Goal: Task Accomplishment & Management: Use online tool/utility

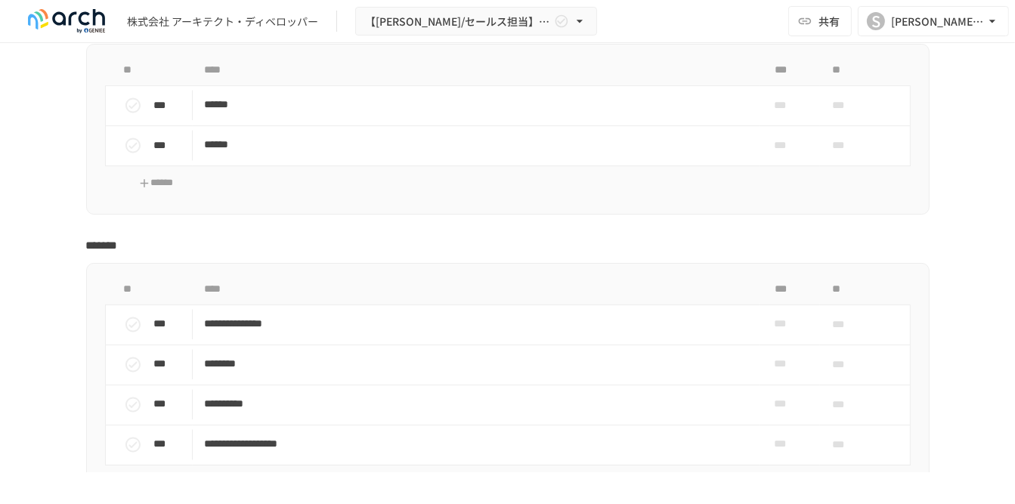
scroll to position [2720, 0]
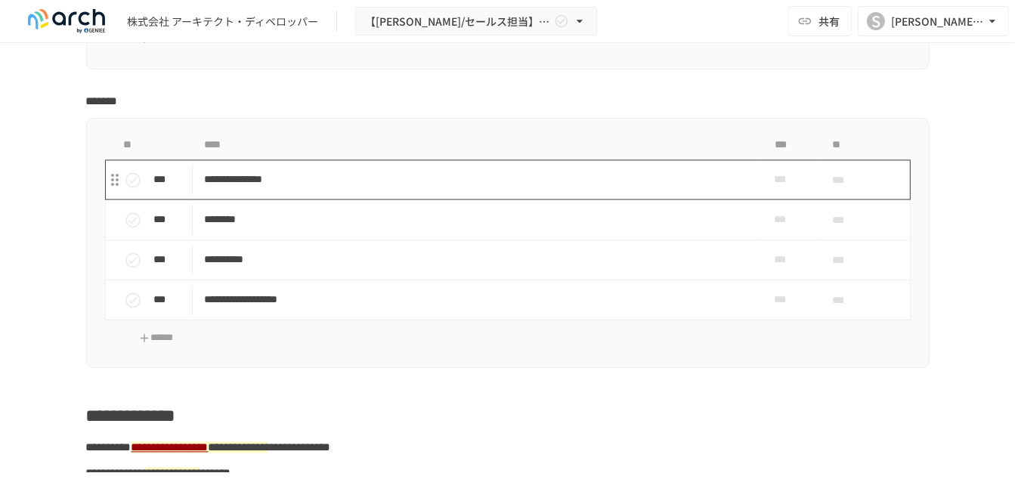
click at [361, 189] on p "**********" at bounding box center [476, 179] width 542 height 19
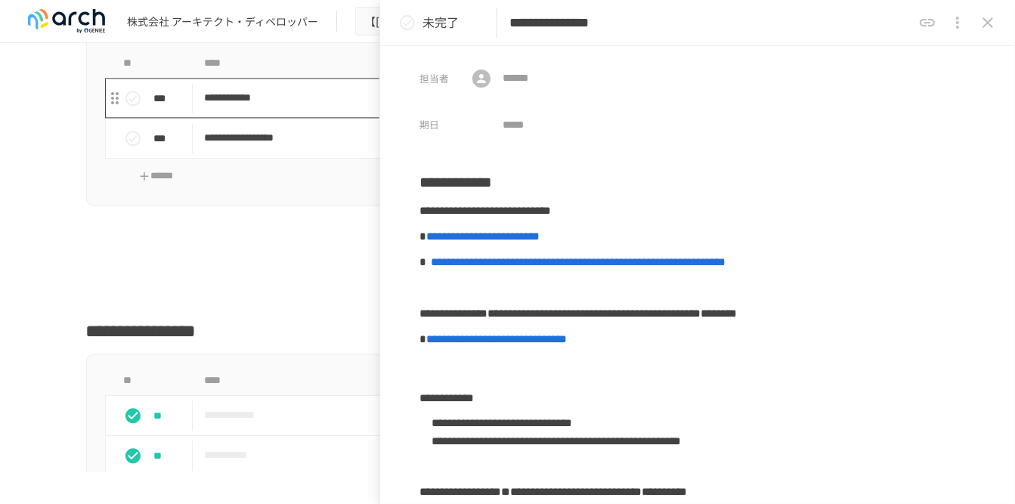
scroll to position [3400, 0]
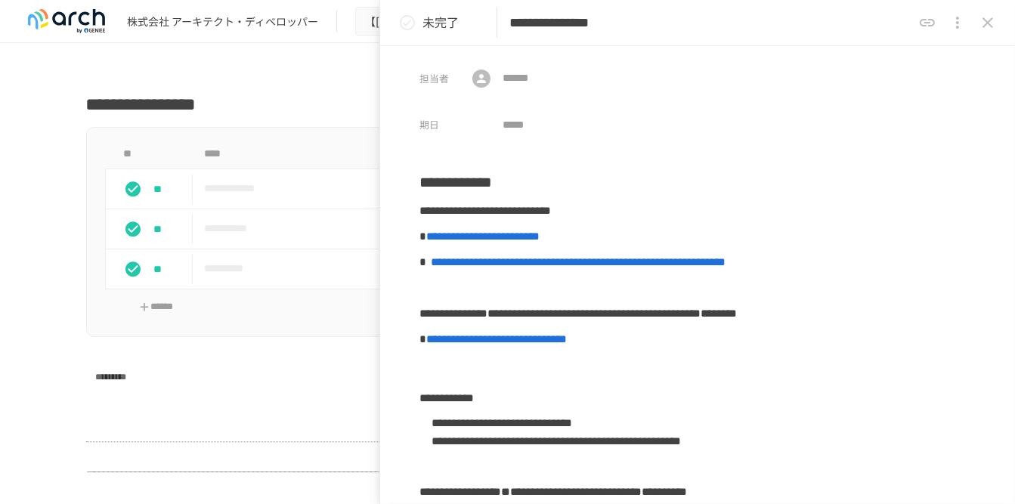
click at [988, 28] on icon "close drawer" at bounding box center [987, 23] width 18 height 18
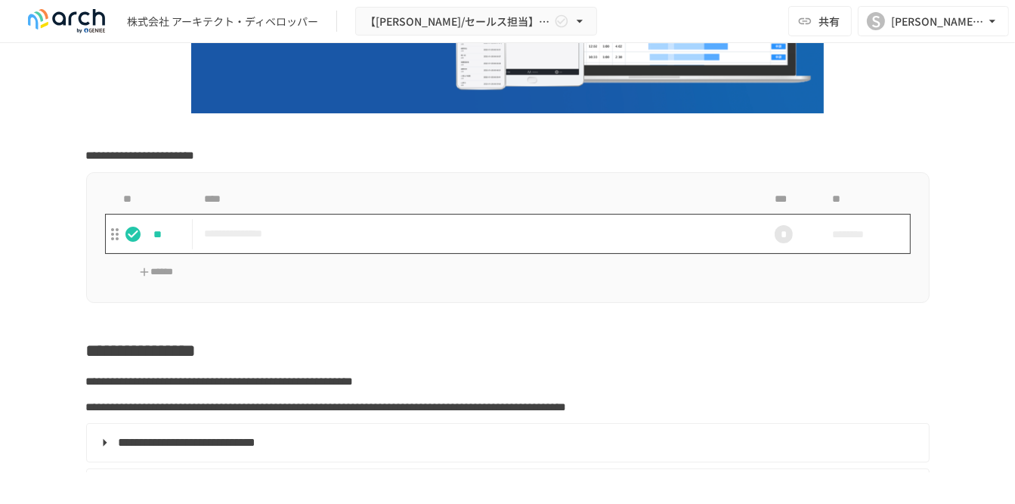
scroll to position [453, 0]
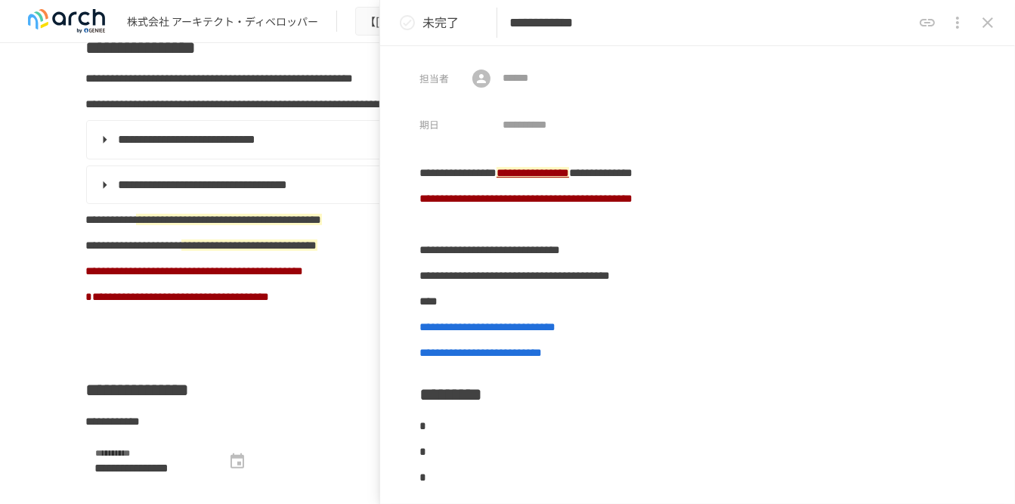
click at [988, 26] on icon "close drawer" at bounding box center [987, 23] width 18 height 18
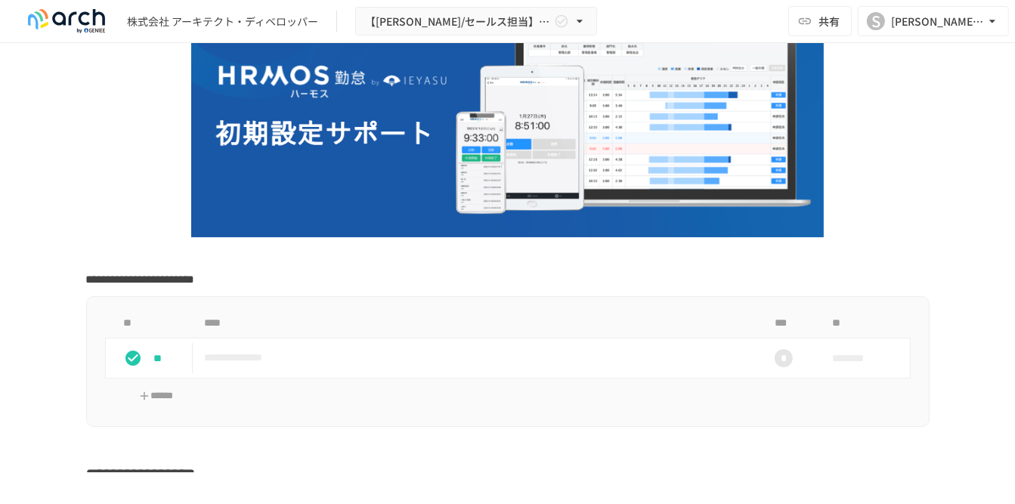
scroll to position [302, 0]
